Goal: Check status: Check status

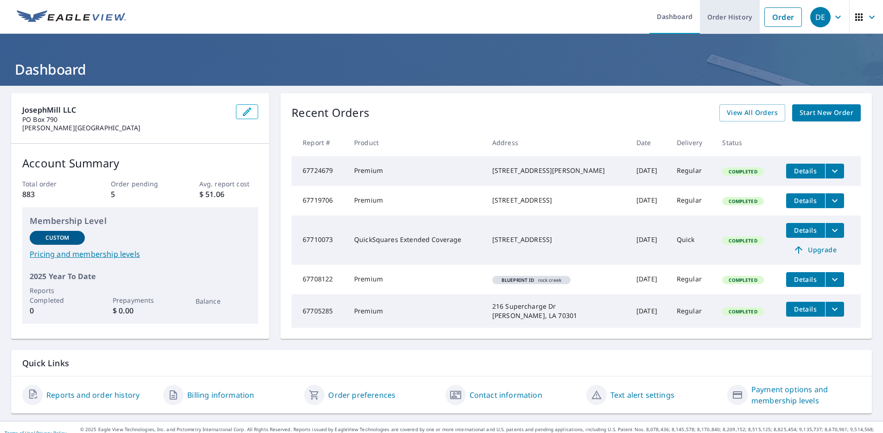
click at [718, 20] on link "Order History" at bounding box center [730, 17] width 60 height 34
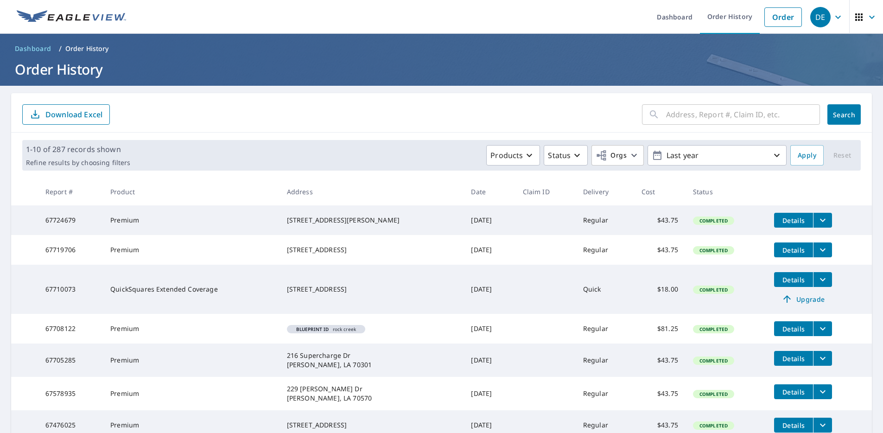
click at [667, 115] on input "text" at bounding box center [743, 115] width 154 height 26
type input "goodwood"
click at [850, 115] on span "Search" at bounding box center [844, 114] width 19 height 9
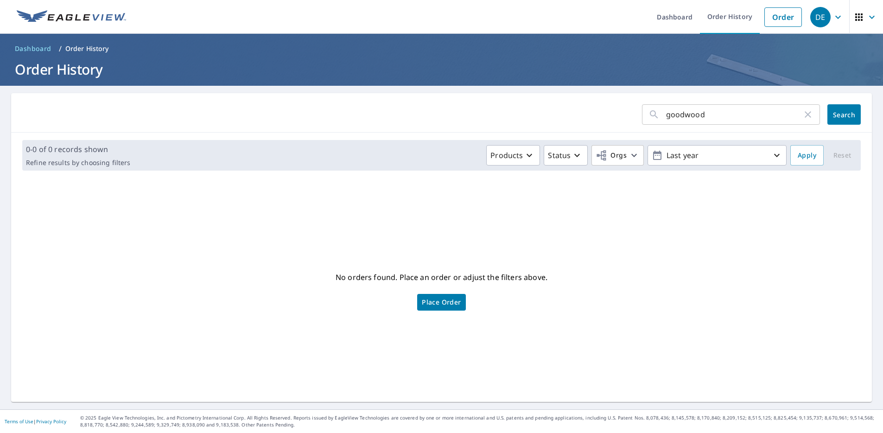
click at [811, 112] on icon "button" at bounding box center [808, 114] width 6 height 6
click at [736, 113] on input "text" at bounding box center [743, 115] width 154 height 26
type input "11146"
click at [838, 111] on span "Search" at bounding box center [844, 114] width 19 height 9
